Goal: Task Accomplishment & Management: Manage account settings

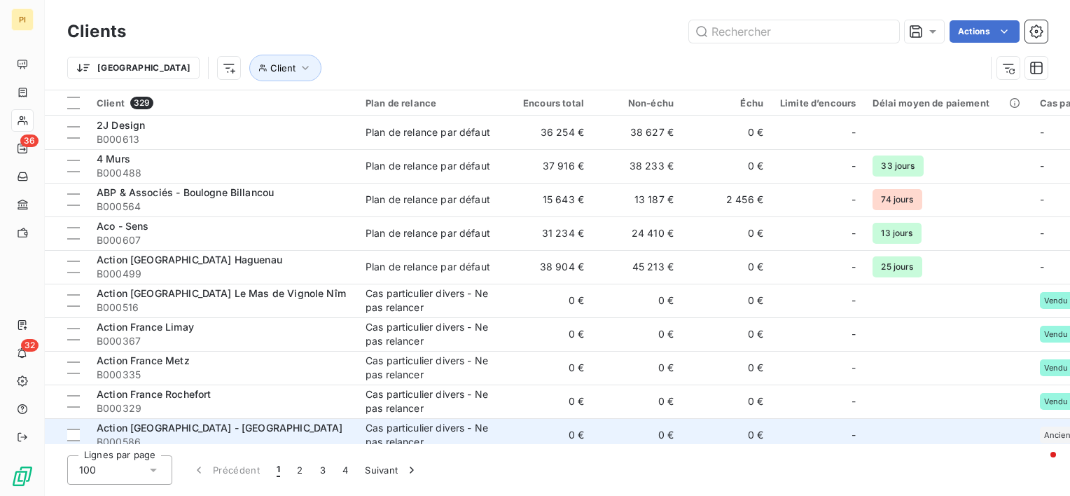
scroll to position [280, 0]
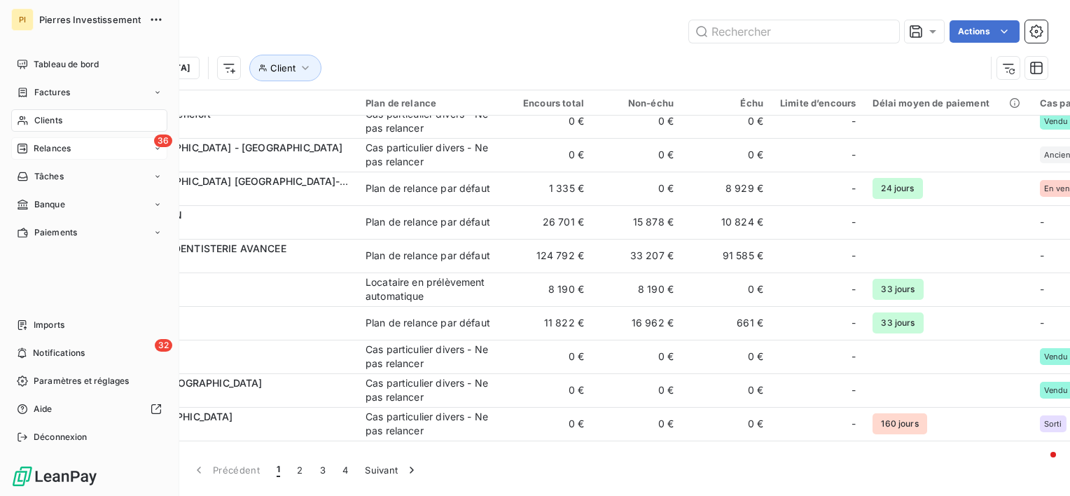
click at [57, 151] on span "Relances" at bounding box center [52, 148] width 37 height 13
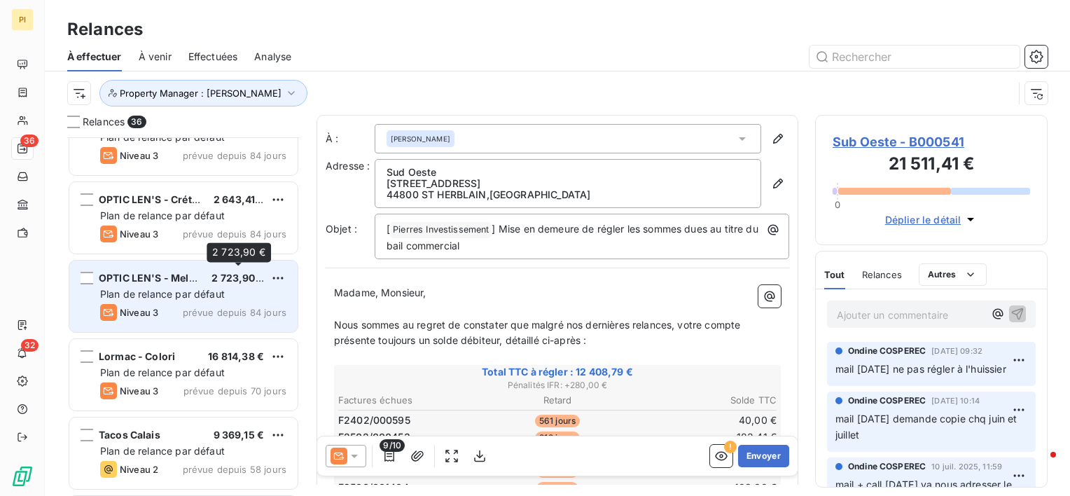
scroll to position [490, 0]
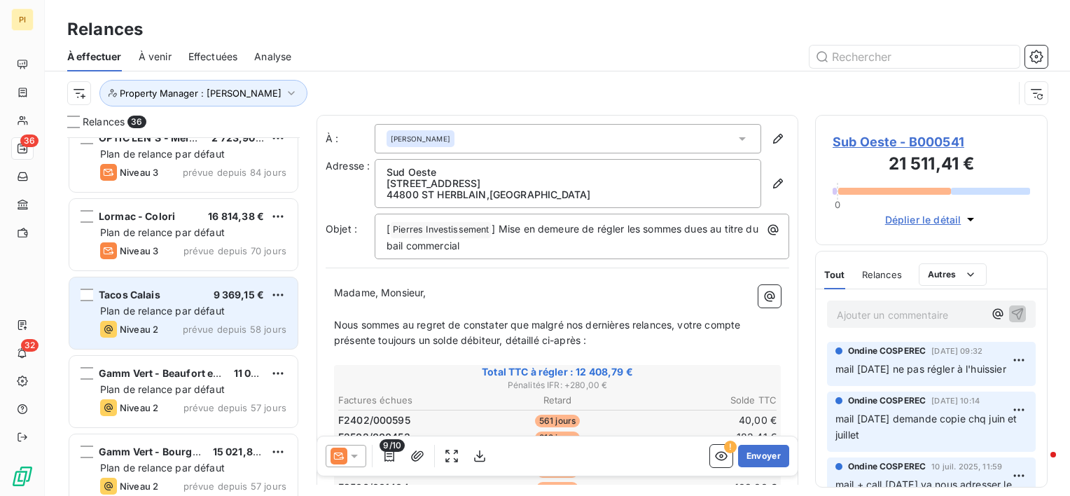
drag, startPoint x: 209, startPoint y: 289, endPoint x: 248, endPoint y: 277, distance: 40.8
click at [213, 284] on div "Tacos Calais 9 369,15 € Plan de relance par défaut Niveau 2 prévue depuis 58 jo…" at bounding box center [183, 312] width 228 height 71
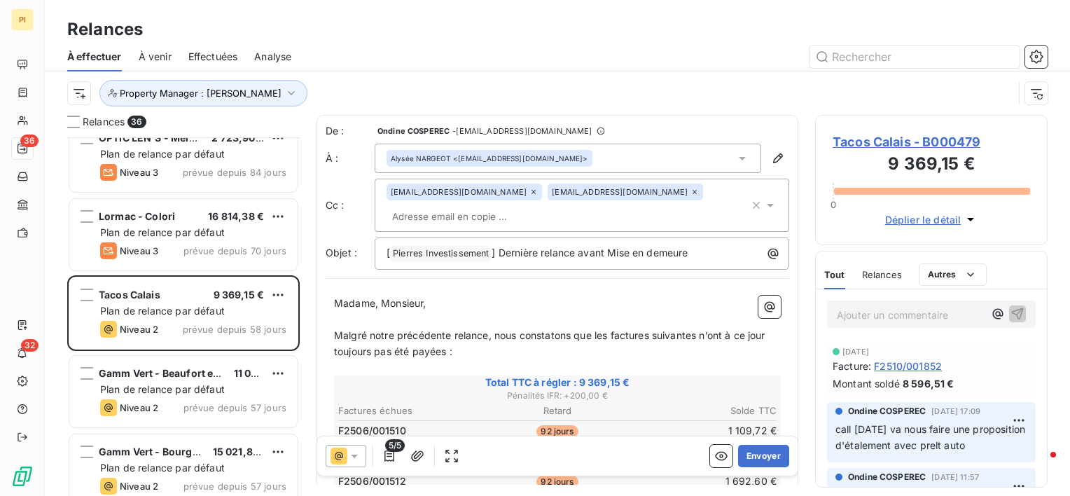
click at [897, 454] on p "call [DATE] va nous faire une proposition d'étalement avec prelt auto" at bounding box center [932, 438] width 192 height 32
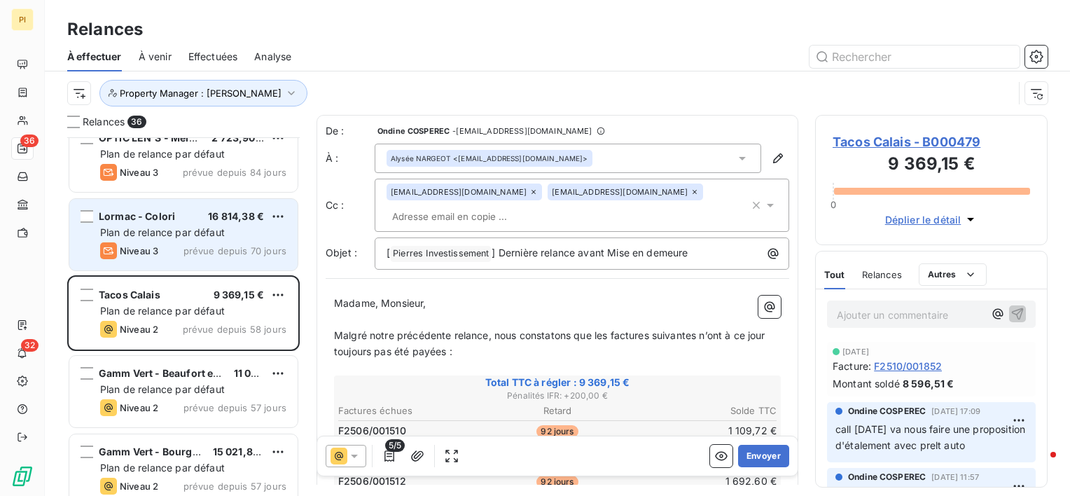
click at [200, 227] on span "Plan de relance par défaut" at bounding box center [162, 232] width 125 height 12
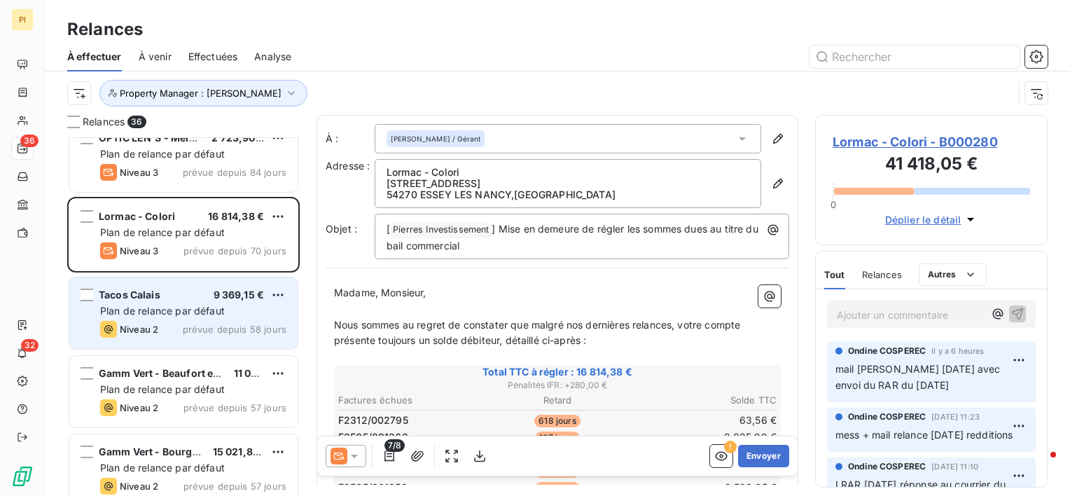
click at [202, 300] on div "Tacos Calais 9 369,15 €" at bounding box center [193, 295] width 186 height 13
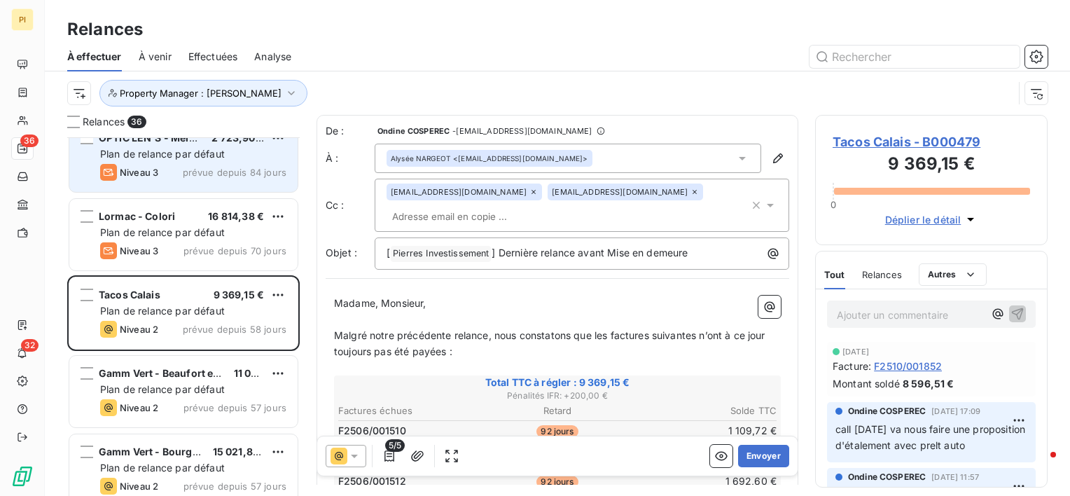
scroll to position [420, 0]
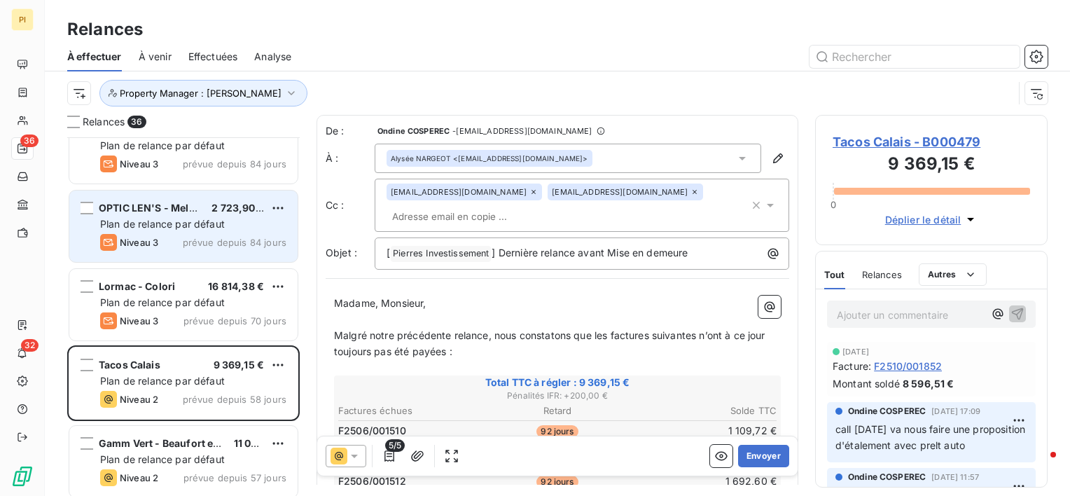
click at [199, 226] on span "Plan de relance par défaut" at bounding box center [162, 224] width 125 height 12
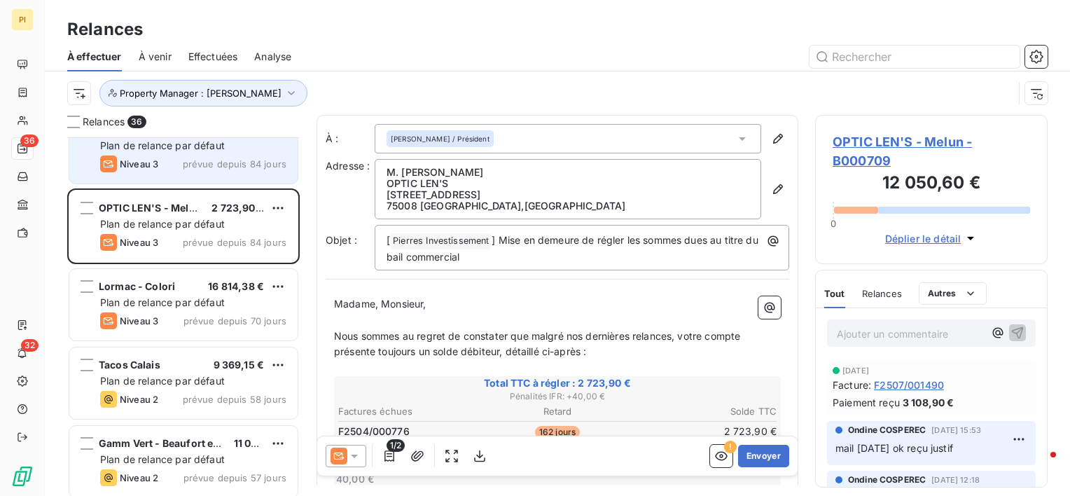
click at [233, 171] on div "Niveau 3 prévue depuis 84 jours" at bounding box center [193, 163] width 186 height 17
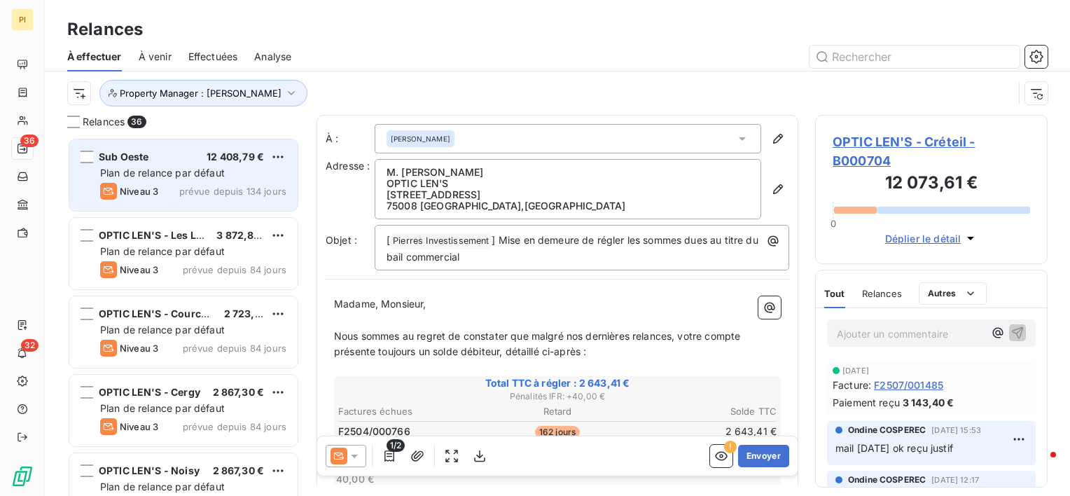
drag, startPoint x: 198, startPoint y: 160, endPoint x: 205, endPoint y: 185, distance: 26.0
click at [198, 160] on div "Sub Oeste 12 408,79 €" at bounding box center [193, 157] width 186 height 13
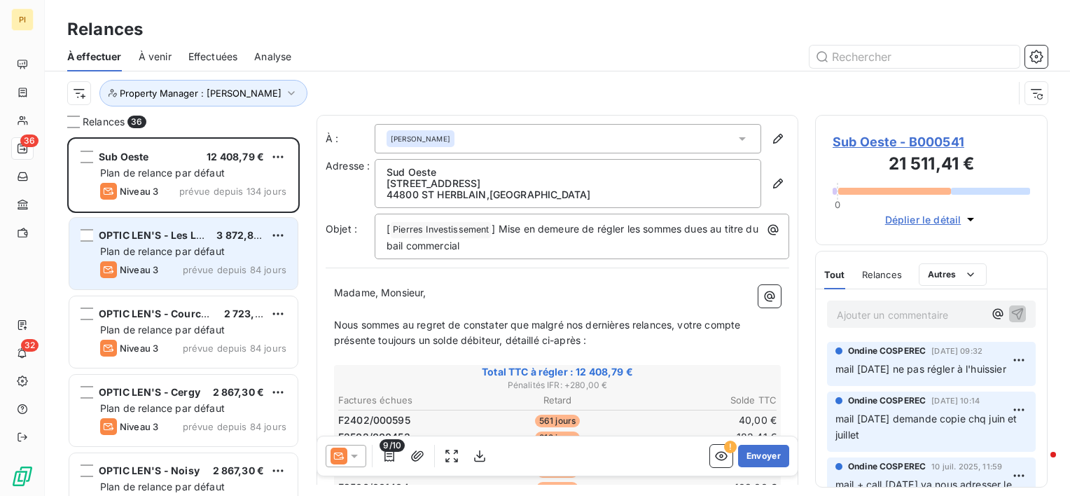
click at [215, 253] on span "Plan de relance par défaut" at bounding box center [162, 251] width 125 height 12
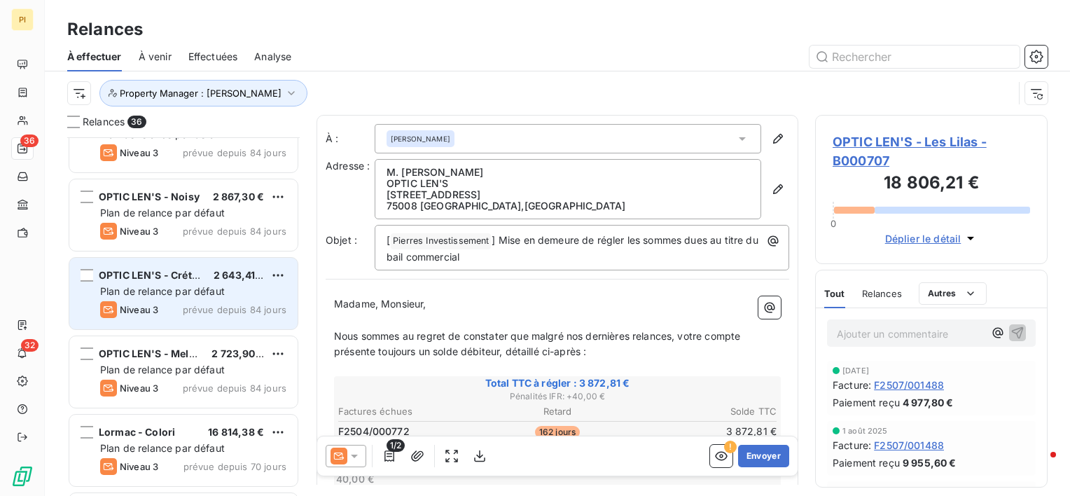
scroll to position [280, 0]
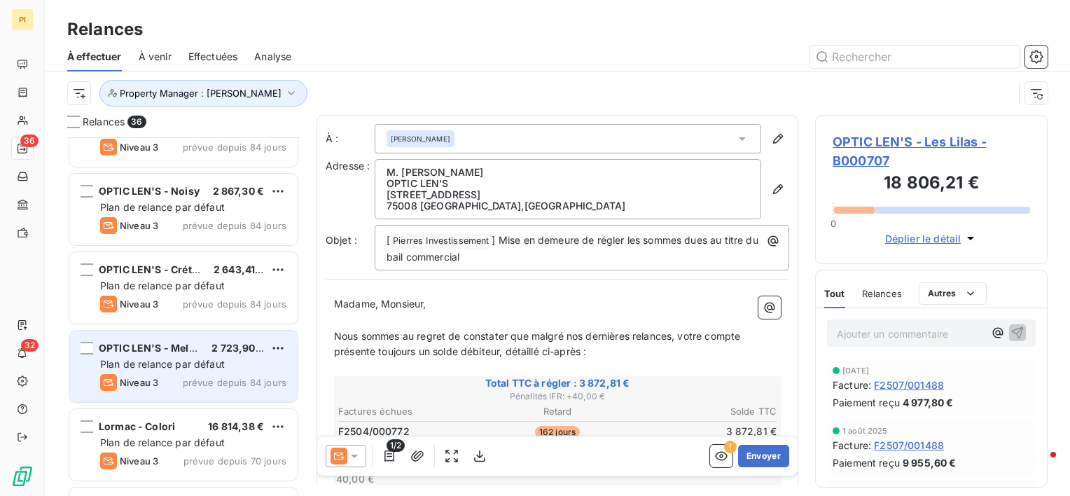
drag, startPoint x: 201, startPoint y: 422, endPoint x: 225, endPoint y: 387, distance: 42.9
click at [200, 422] on div "Lormac - Colori 16 814,38 €" at bounding box center [193, 426] width 186 height 13
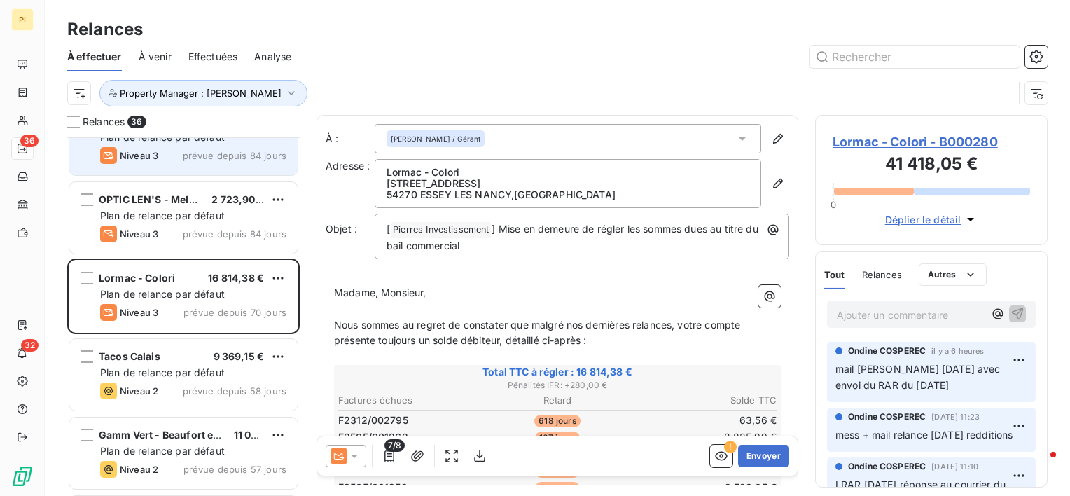
scroll to position [490, 0]
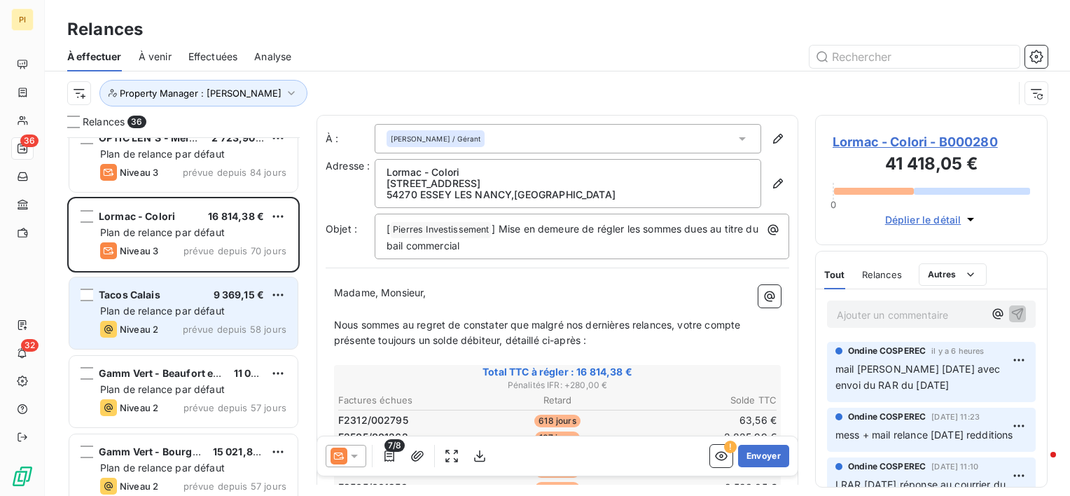
click at [168, 310] on span "Plan de relance par défaut" at bounding box center [162, 311] width 125 height 12
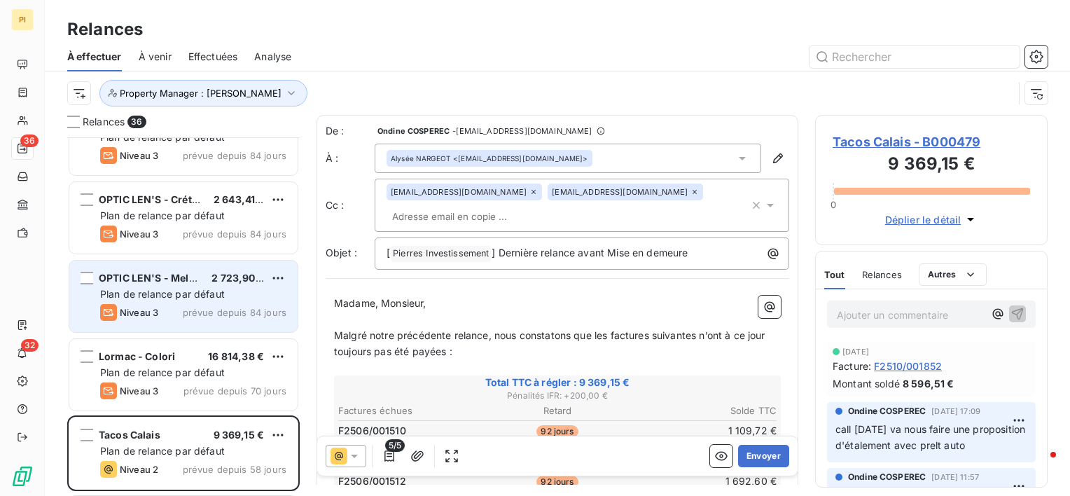
scroll to position [420, 0]
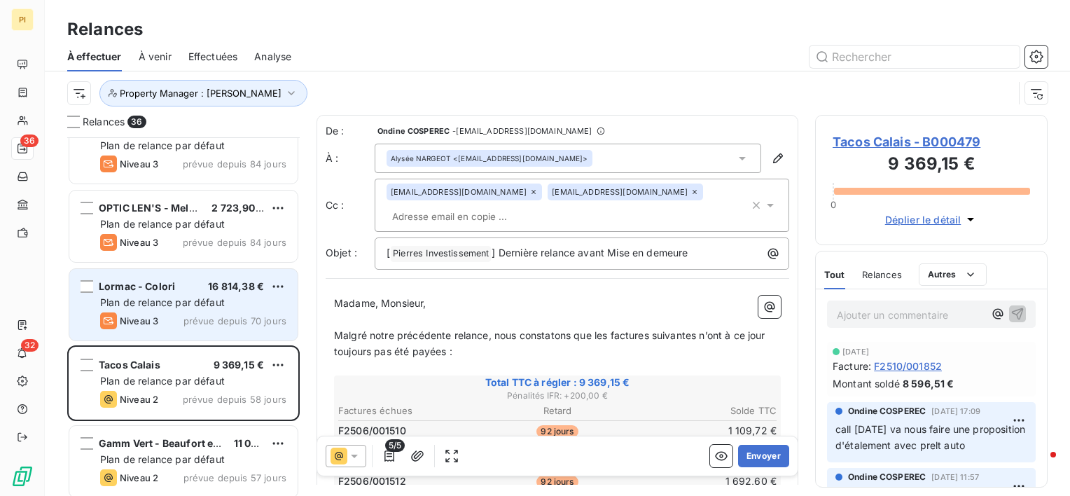
click at [237, 305] on div "Plan de relance par défaut" at bounding box center [193, 303] width 186 height 14
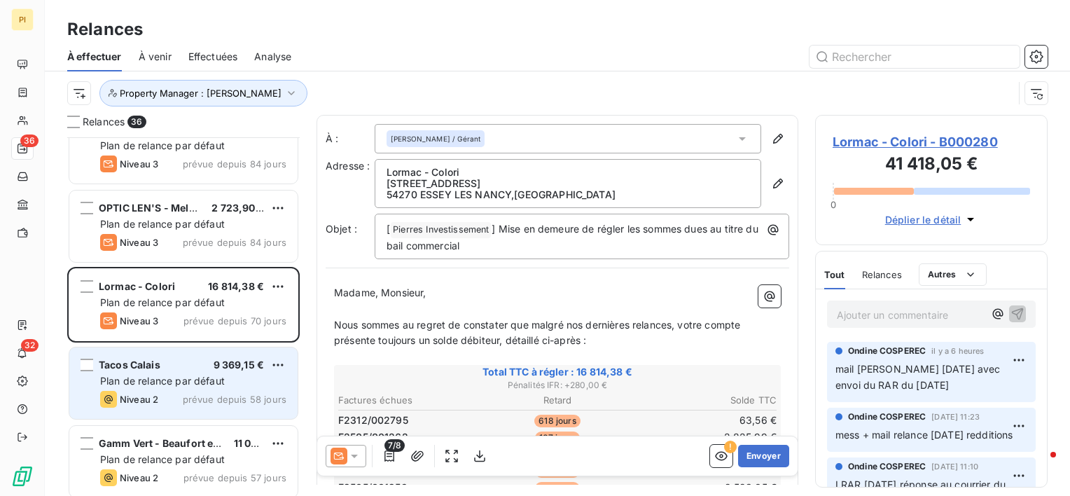
click at [196, 389] on div "Tacos Calais 9 369,15 € Plan de relance par défaut Niveau 2 prévue depuis 58 jo…" at bounding box center [183, 382] width 228 height 71
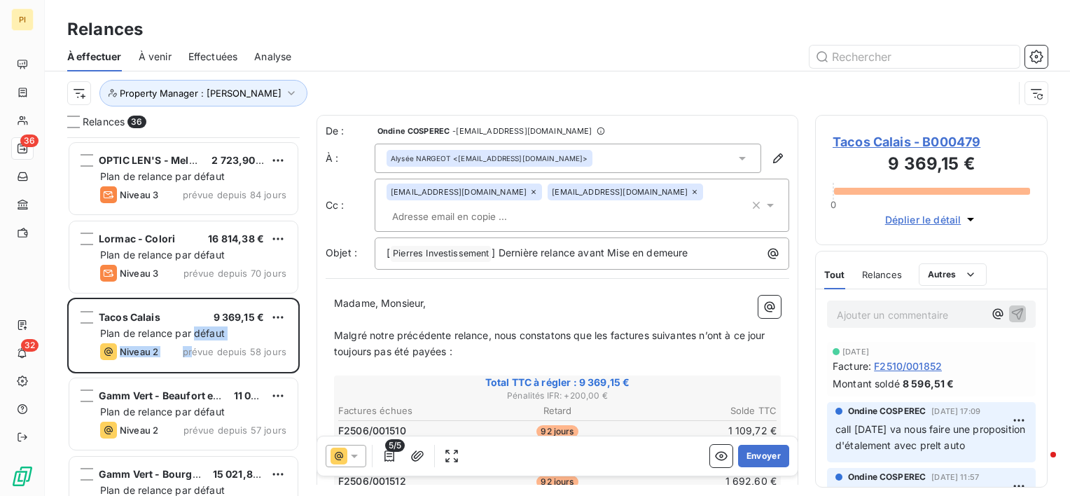
scroll to position [560, 0]
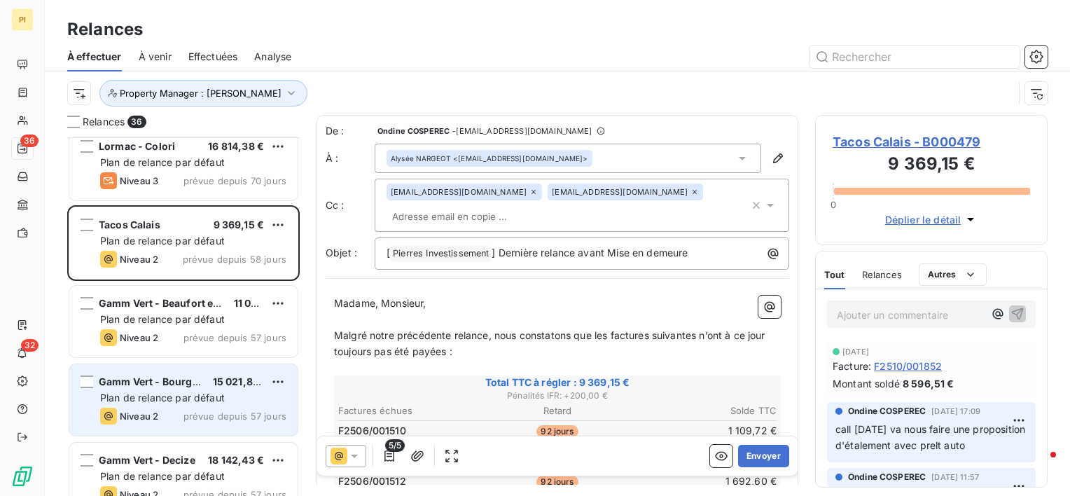
drag, startPoint x: 217, startPoint y: 332, endPoint x: 221, endPoint y: 371, distance: 38.8
click at [218, 332] on span "prévue depuis 57 jours" at bounding box center [235, 337] width 103 height 11
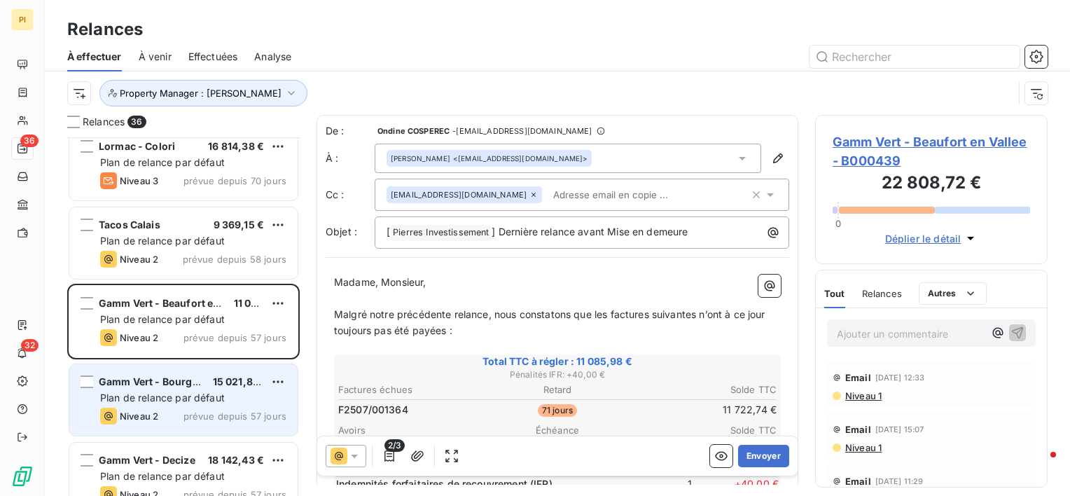
click at [203, 395] on span "Plan de relance par défaut" at bounding box center [162, 398] width 125 height 12
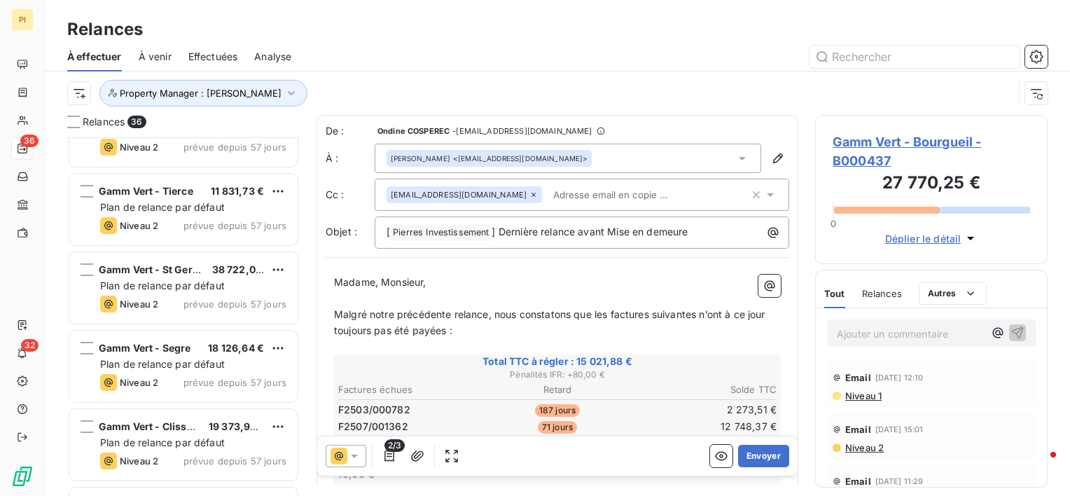
scroll to position [1471, 0]
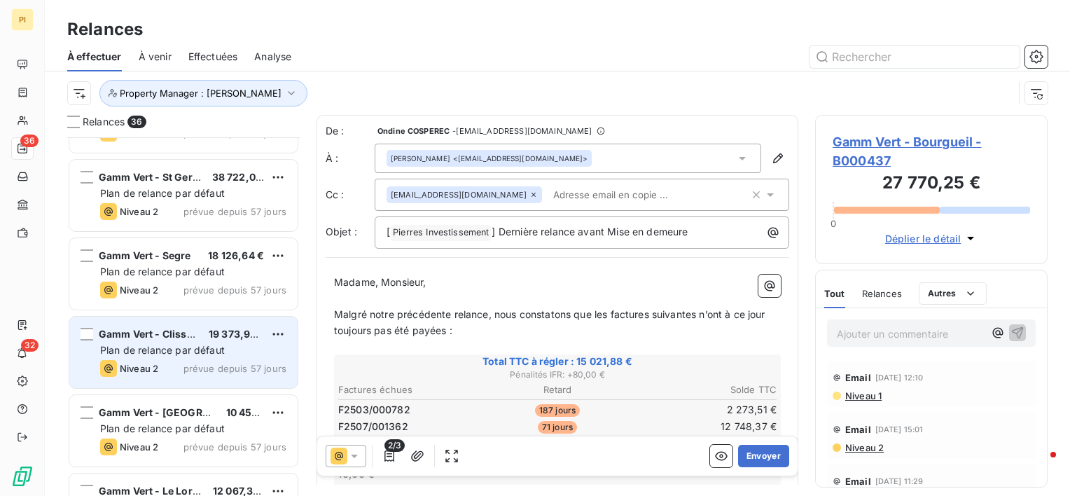
click at [196, 360] on div "Niveau 2 prévue depuis 57 jours" at bounding box center [193, 368] width 186 height 17
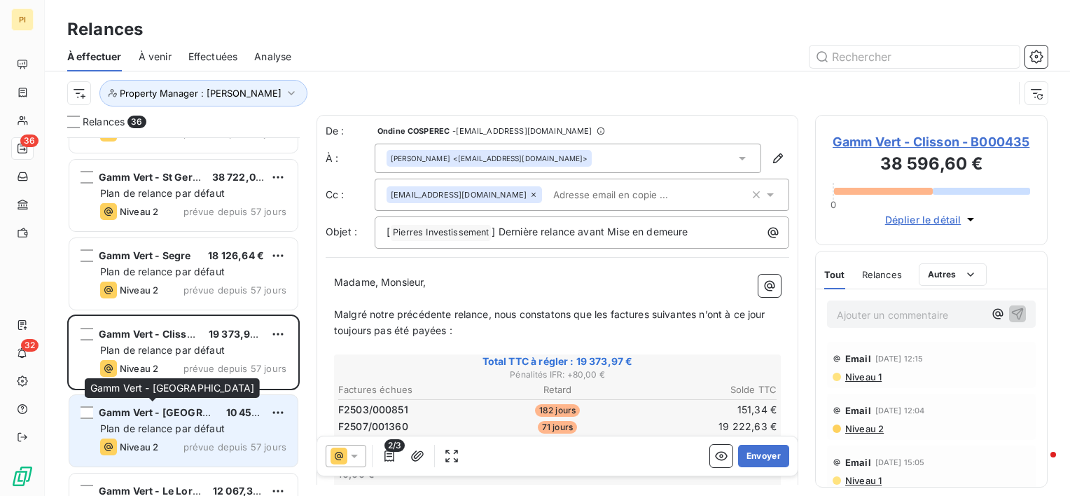
click at [191, 417] on span "Gamm Vert - [GEOGRAPHIC_DATA]" at bounding box center [182, 412] width 167 height 12
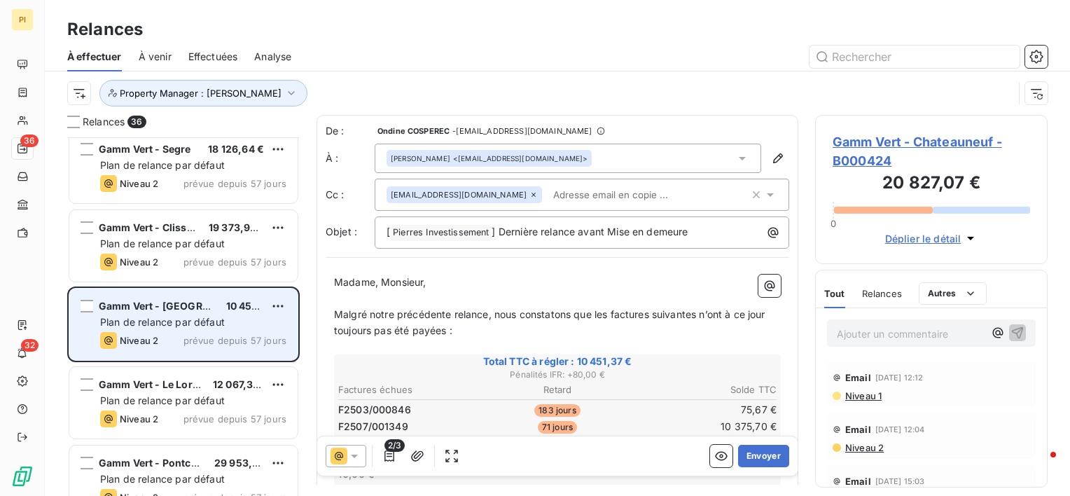
scroll to position [1611, 0]
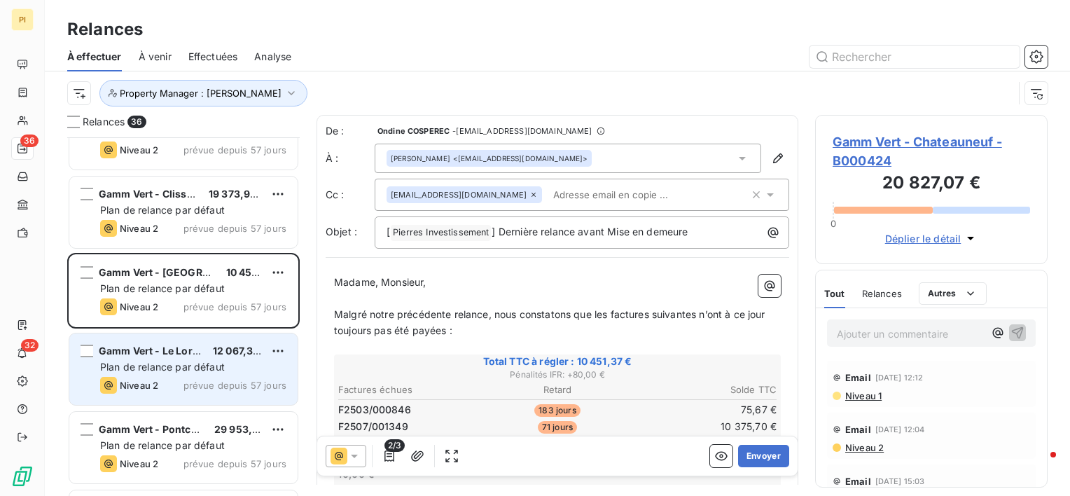
click at [191, 377] on div "Niveau 2 prévue depuis 57 jours" at bounding box center [193, 385] width 186 height 17
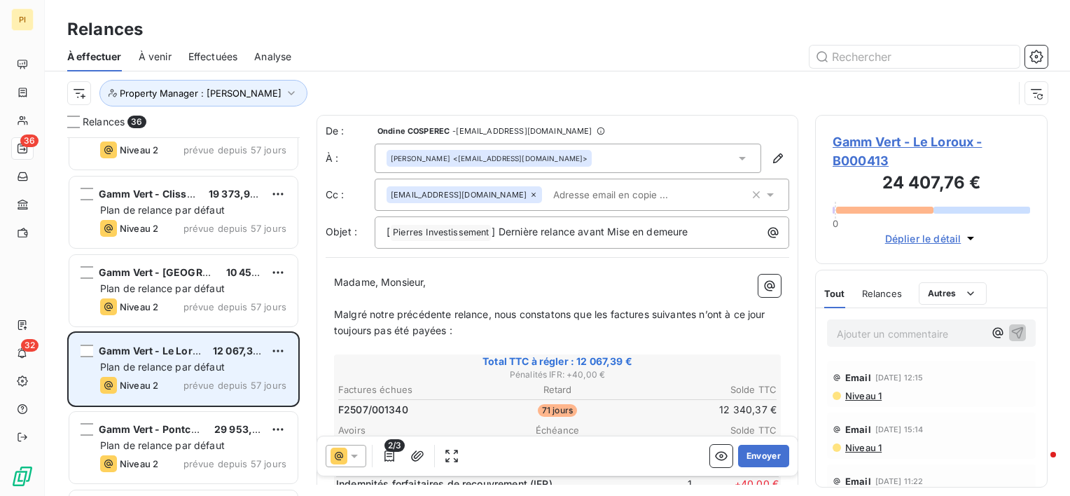
scroll to position [1681, 0]
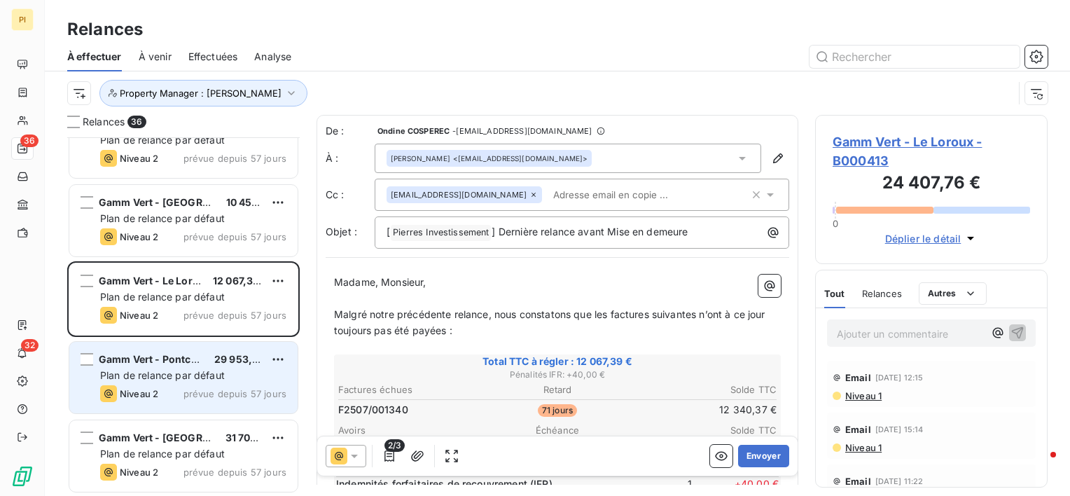
drag, startPoint x: 212, startPoint y: 386, endPoint x: 225, endPoint y: 392, distance: 14.1
click at [212, 387] on div "Niveau 2 prévue depuis 57 jours" at bounding box center [193, 393] width 186 height 17
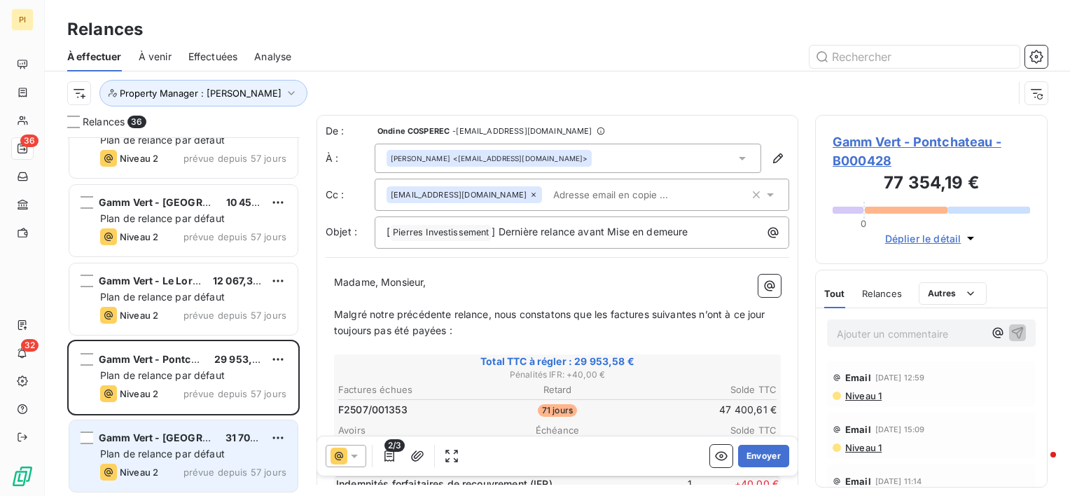
drag, startPoint x: 202, startPoint y: 446, endPoint x: 208, endPoint y: 441, distance: 7.4
click at [202, 447] on div "Plan de relance par défaut" at bounding box center [193, 454] width 186 height 14
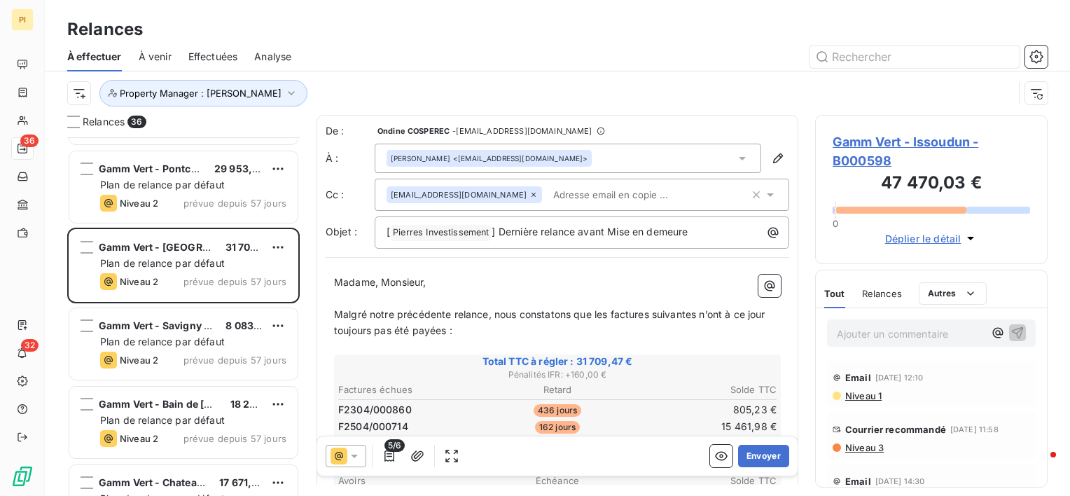
scroll to position [1891, 0]
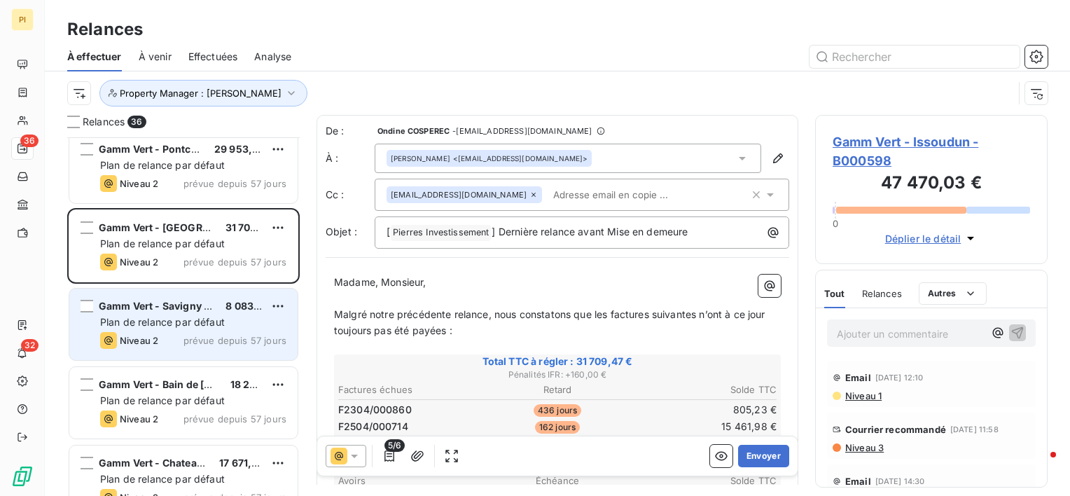
click at [221, 347] on div "Niveau 2 prévue depuis 57 jours" at bounding box center [193, 340] width 186 height 17
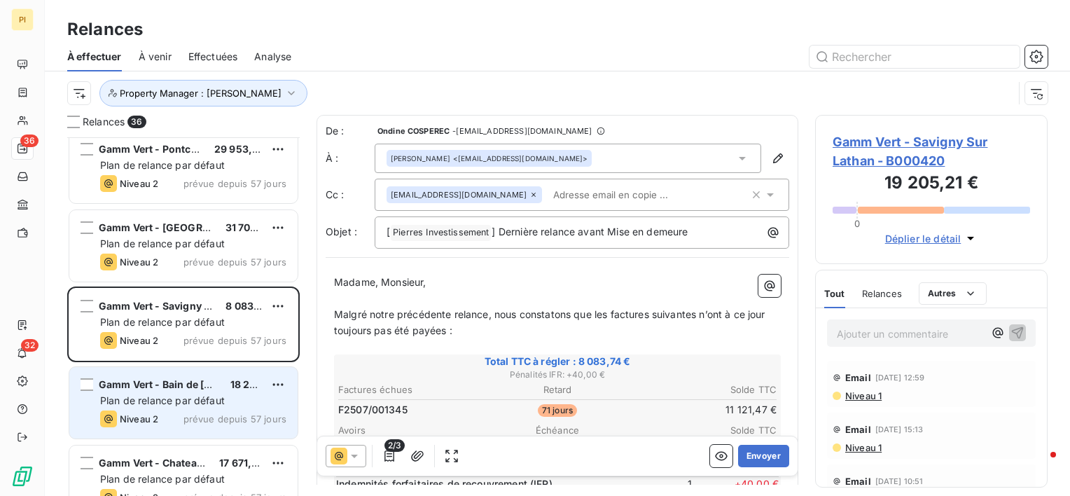
drag, startPoint x: 221, startPoint y: 349, endPoint x: 196, endPoint y: 417, distance: 73.1
click at [188, 413] on div "Niveau 2 prévue depuis 57 jours" at bounding box center [193, 418] width 186 height 17
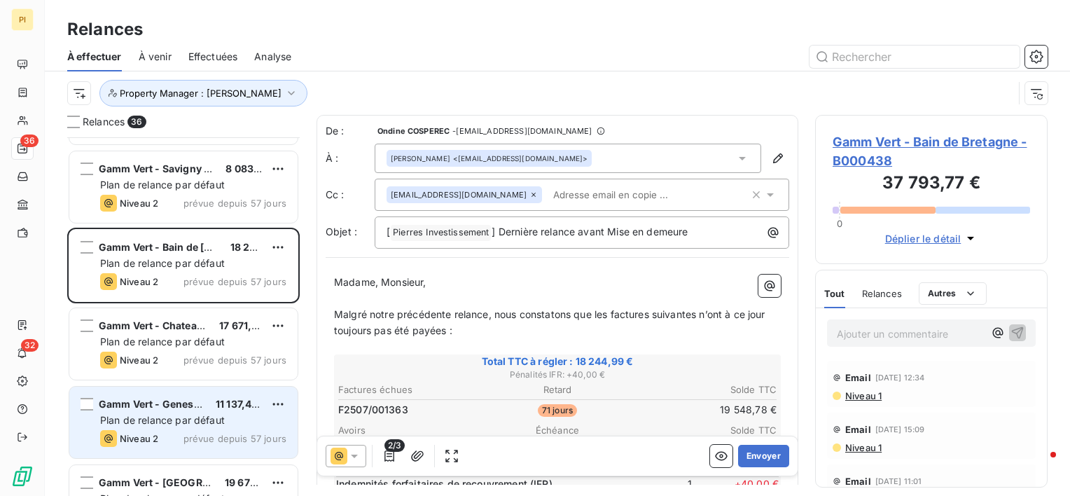
scroll to position [2031, 0]
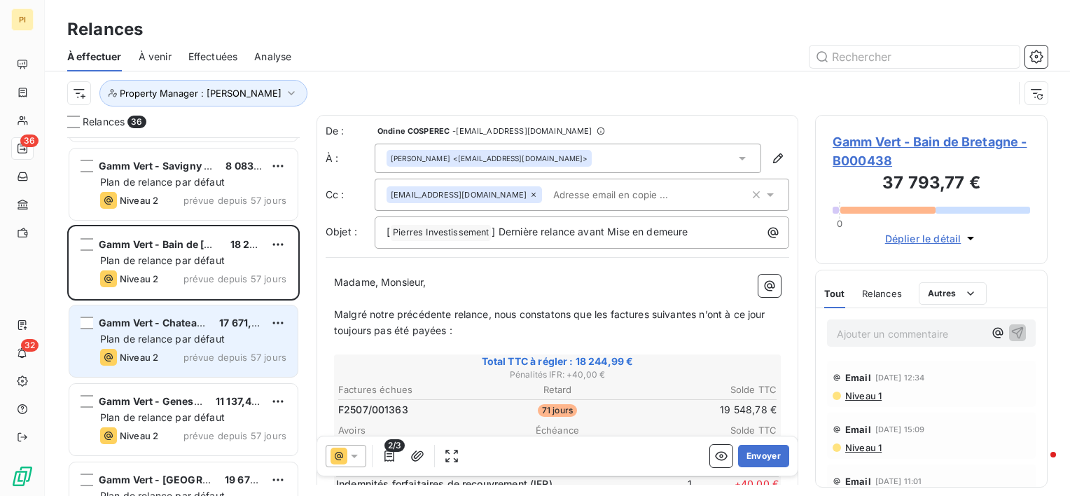
drag, startPoint x: 216, startPoint y: 352, endPoint x: 221, endPoint y: 395, distance: 43.8
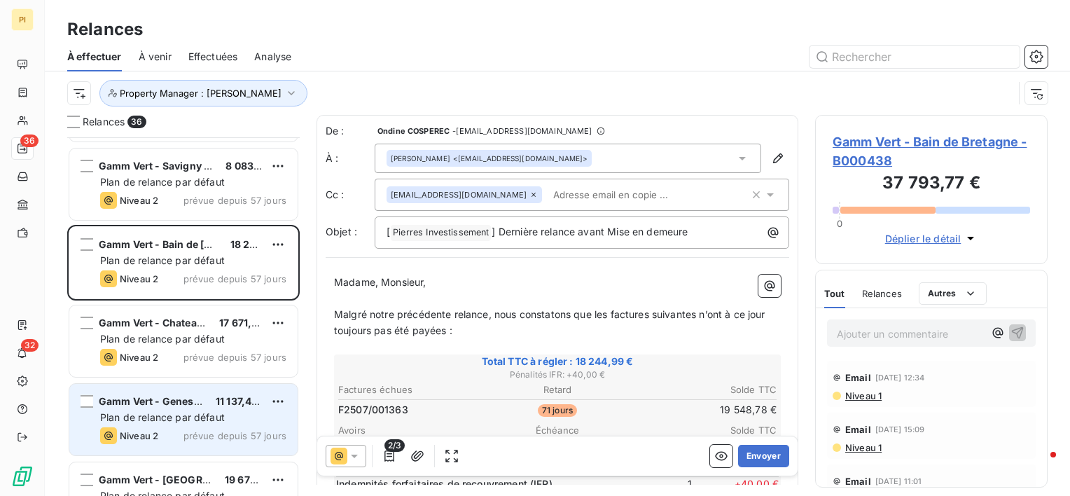
click at [216, 352] on span "prévue depuis 57 jours" at bounding box center [235, 357] width 103 height 11
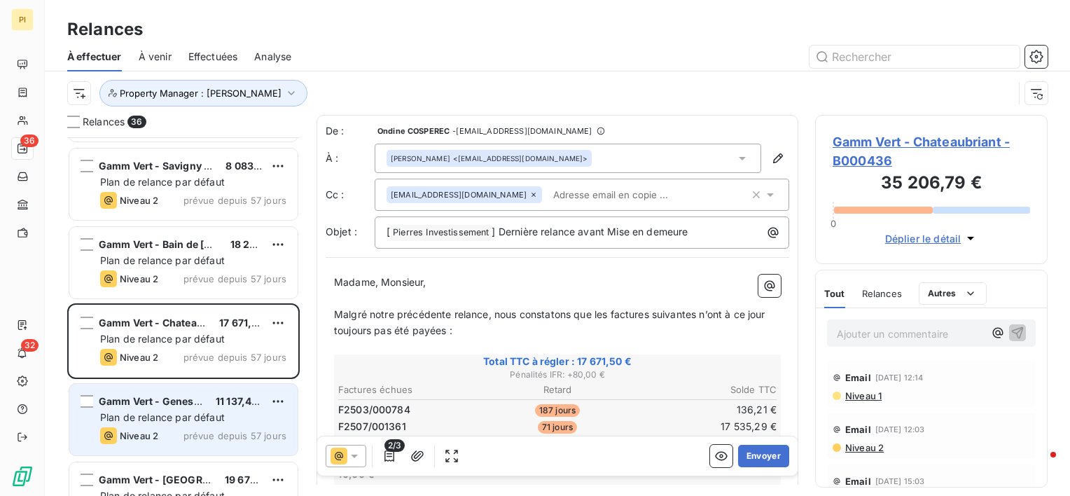
click at [193, 405] on span "Gamm Vert - Geneston" at bounding box center [154, 401] width 111 height 12
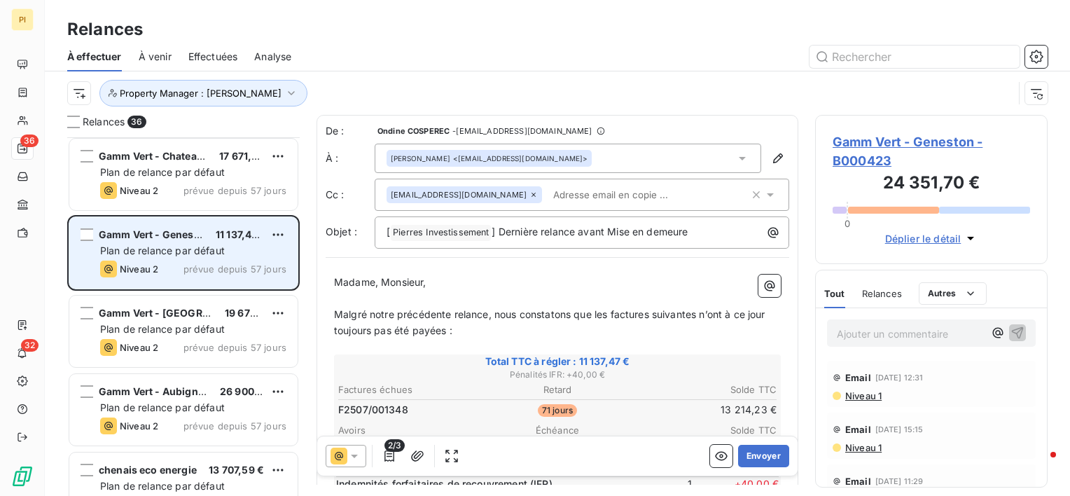
scroll to position [2241, 0]
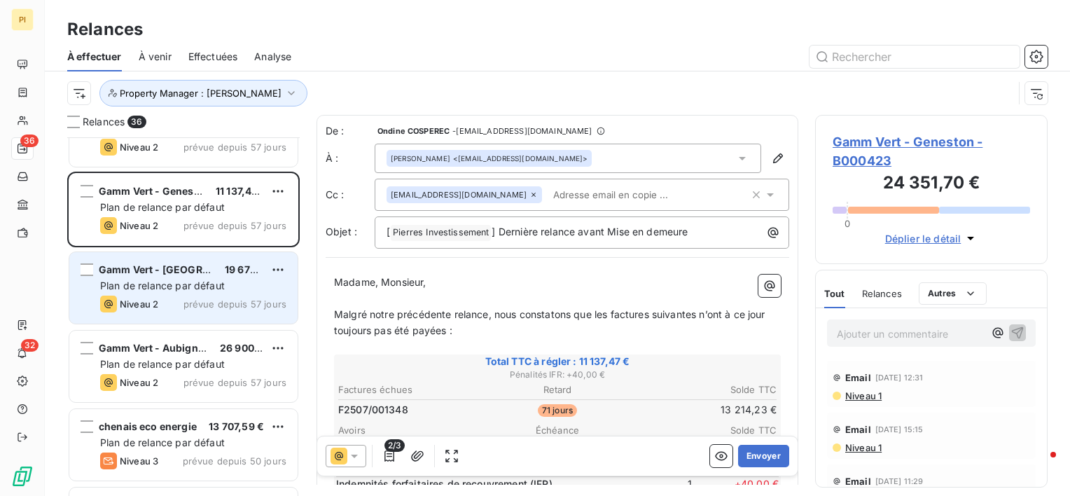
click at [202, 307] on span "prévue depuis 57 jours" at bounding box center [235, 303] width 103 height 11
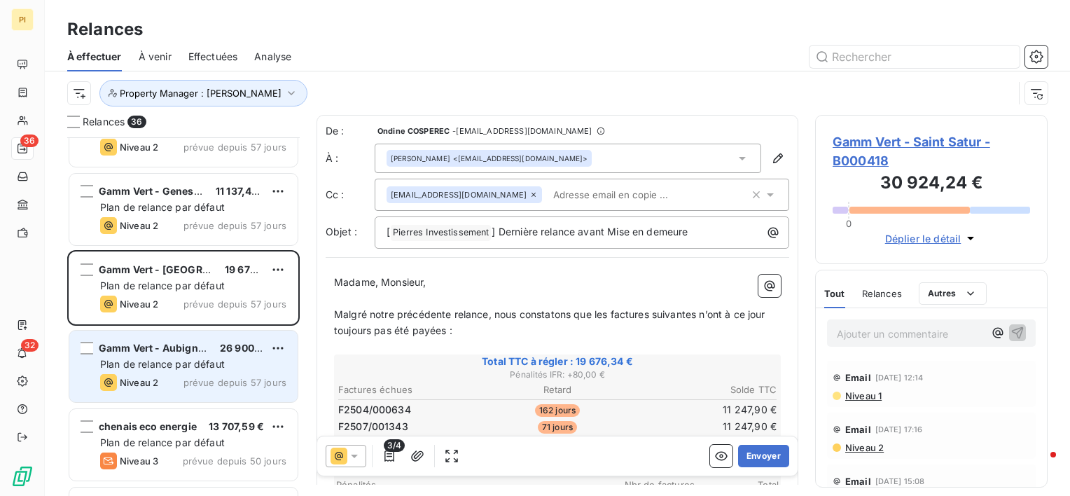
click at [197, 379] on span "prévue depuis 57 jours" at bounding box center [235, 382] width 103 height 11
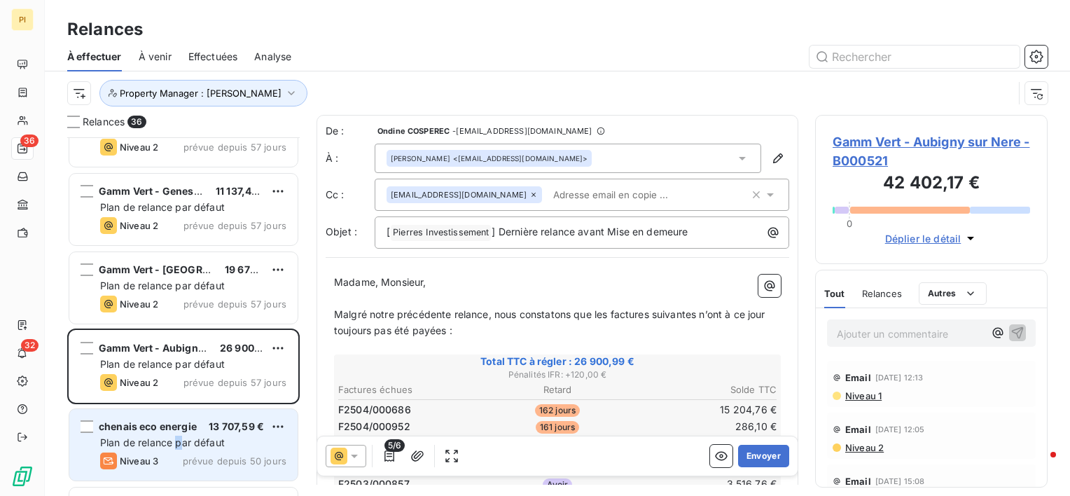
click at [179, 445] on span "Plan de relance par défaut" at bounding box center [162, 442] width 125 height 12
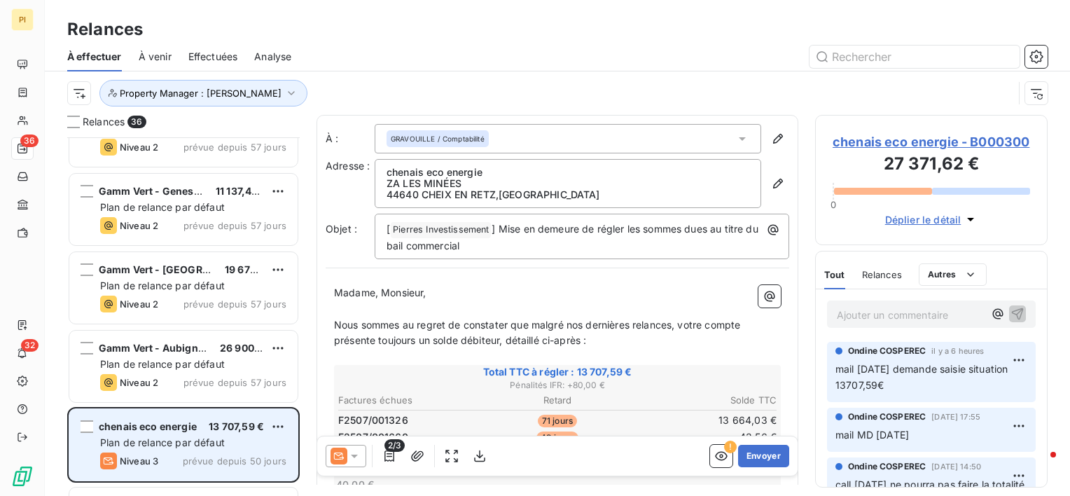
click at [170, 437] on span "Plan de relance par défaut" at bounding box center [162, 442] width 125 height 12
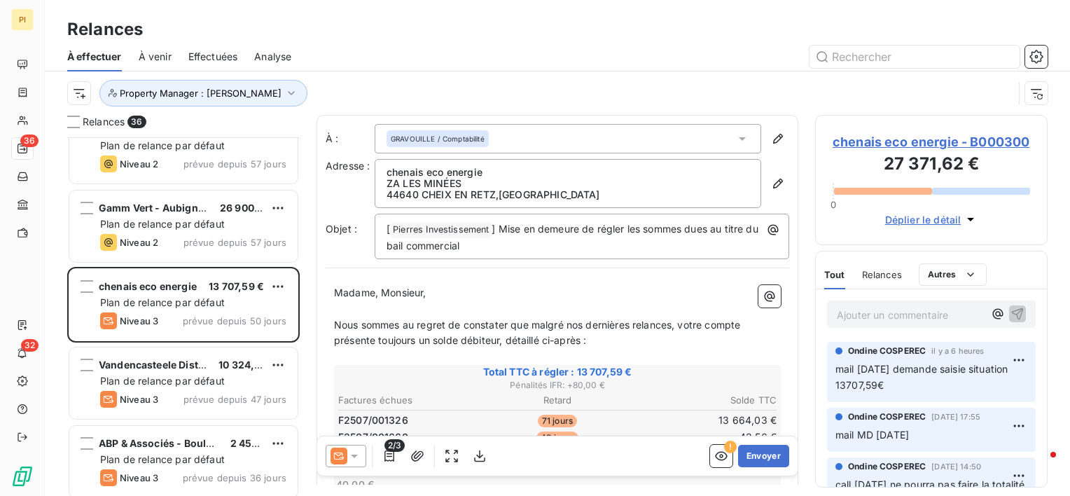
scroll to position [2465, 0]
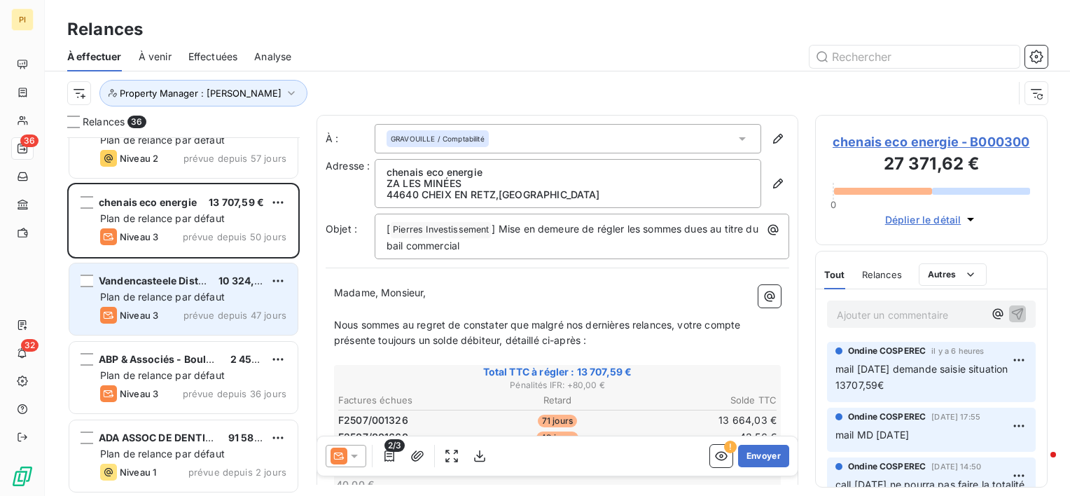
click at [246, 284] on span "10 324,04 €" at bounding box center [248, 281] width 58 height 12
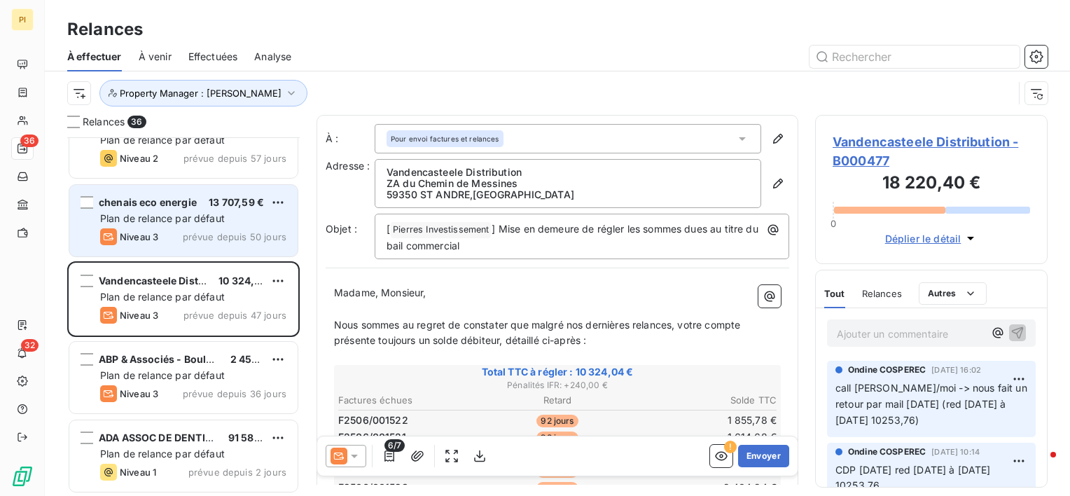
drag, startPoint x: 223, startPoint y: 235, endPoint x: 223, endPoint y: 255, distance: 19.6
click at [227, 240] on span "prévue depuis 50 jours" at bounding box center [235, 236] width 104 height 11
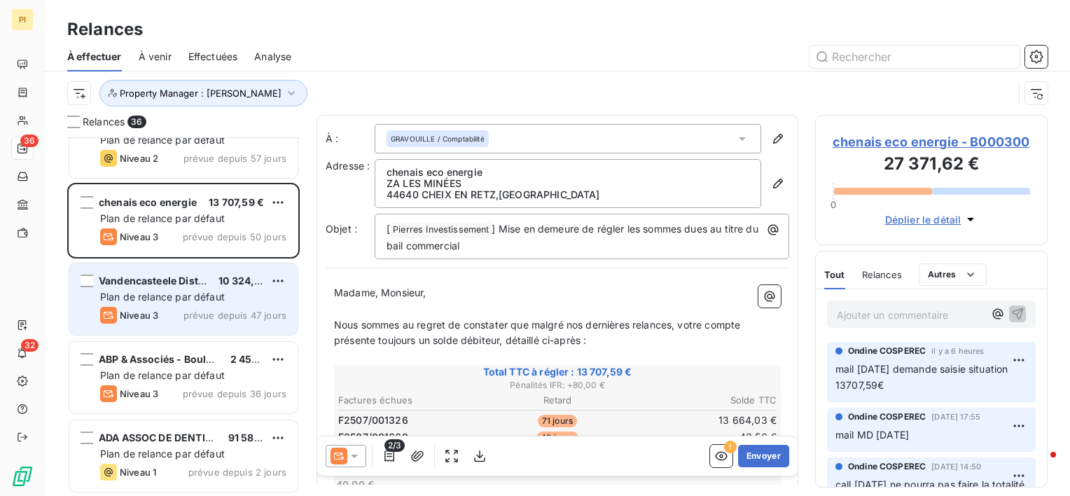
click at [207, 291] on span "Plan de relance par défaut" at bounding box center [162, 297] width 125 height 12
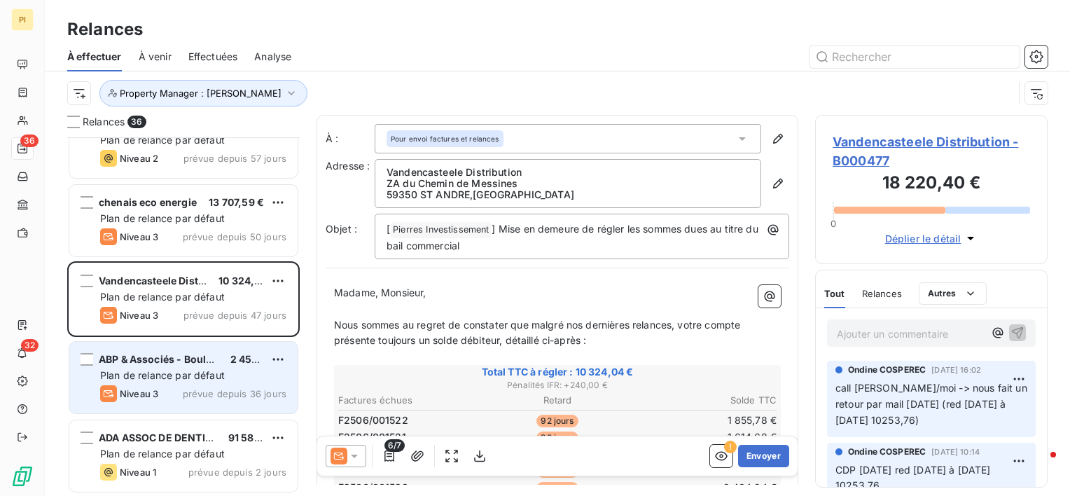
click at [230, 373] on div "Plan de relance par défaut" at bounding box center [193, 375] width 186 height 14
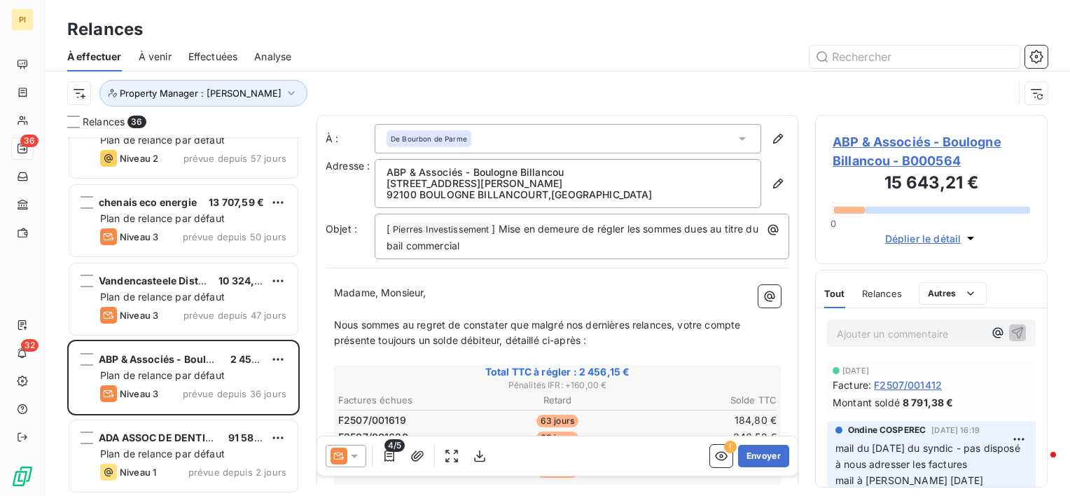
drag, startPoint x: 191, startPoint y: 449, endPoint x: 314, endPoint y: 400, distance: 132.0
click at [192, 448] on span "Plan de relance par défaut" at bounding box center [162, 454] width 125 height 12
